Goal: Information Seeking & Learning: Learn about a topic

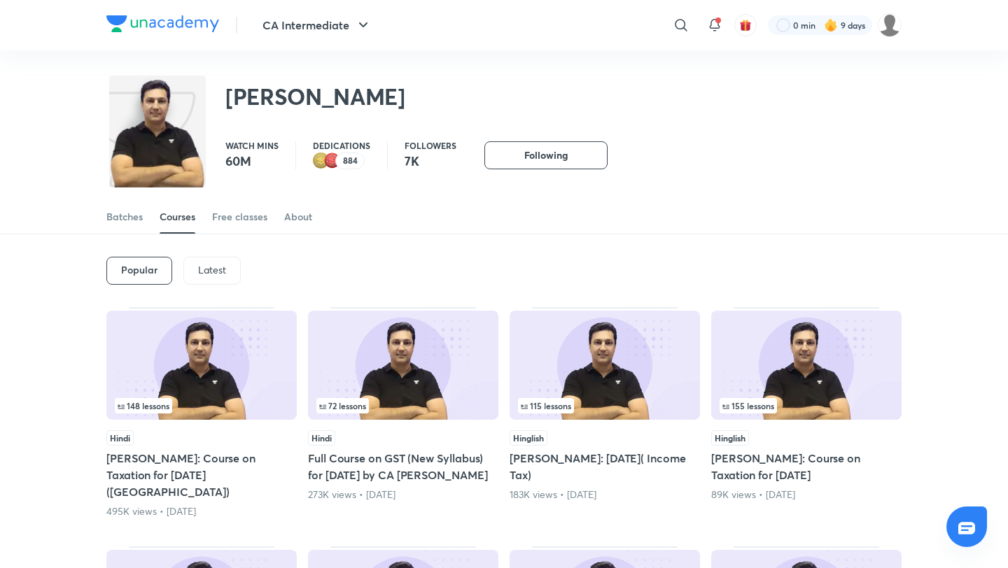
click at [169, 13] on div "CA Intermediate ​ 0 min 9 days" at bounding box center [503, 25] width 795 height 50
click at [171, 20] on img at bounding box center [162, 23] width 113 height 17
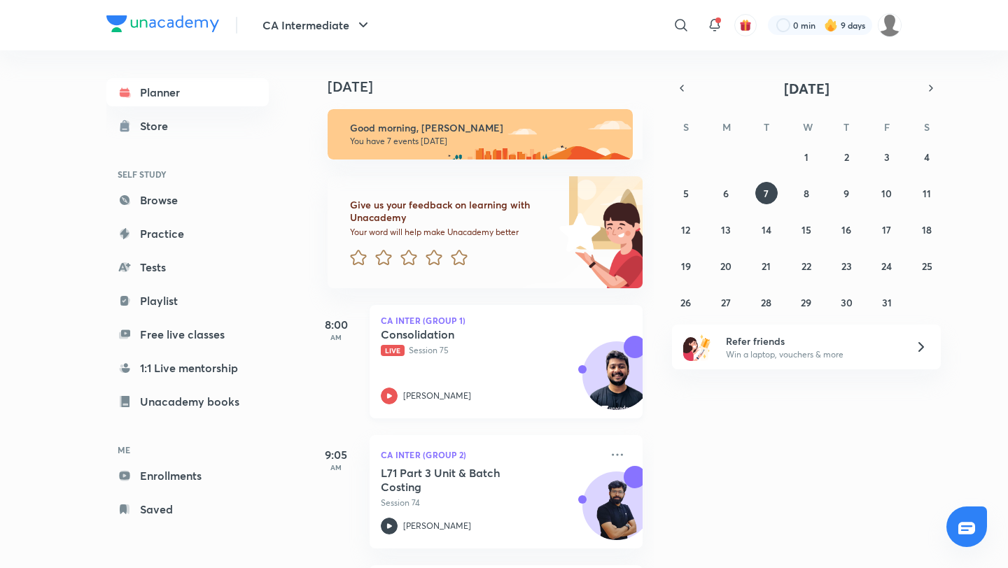
click at [507, 354] on p "Live Session 75" at bounding box center [491, 350] width 220 height 13
